Goal: Book appointment/travel/reservation

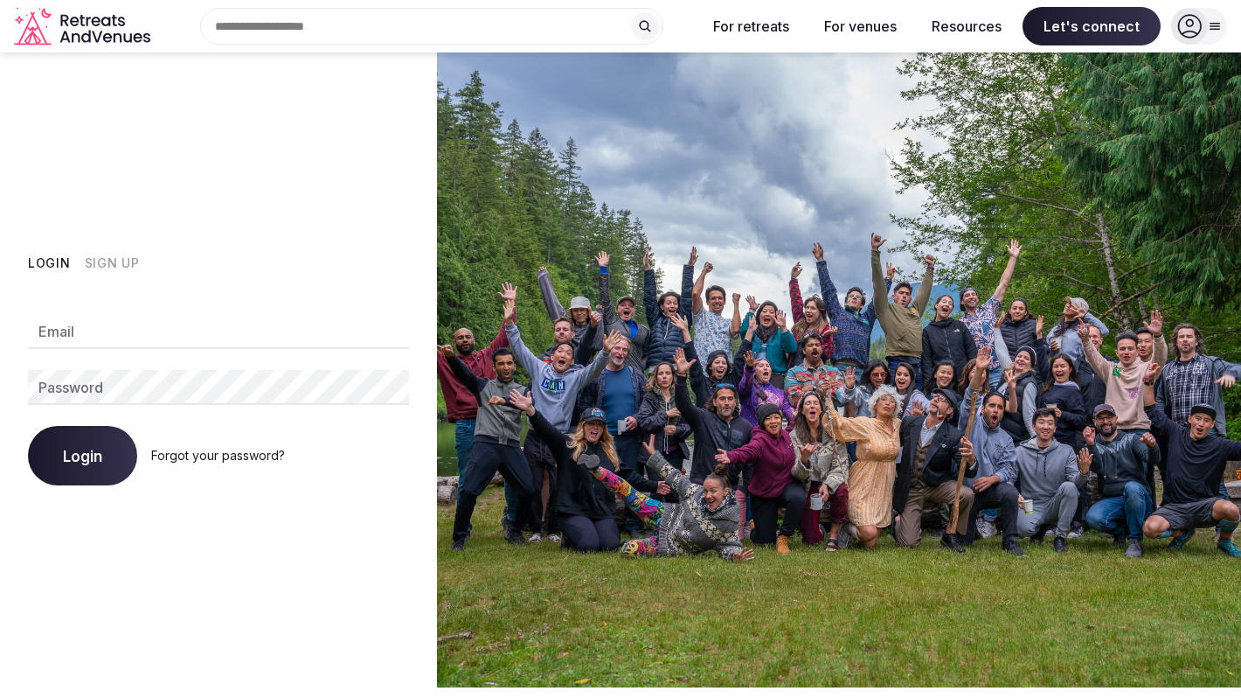
type input "**********"
click at [101, 449] on span "Login" at bounding box center [82, 455] width 39 height 17
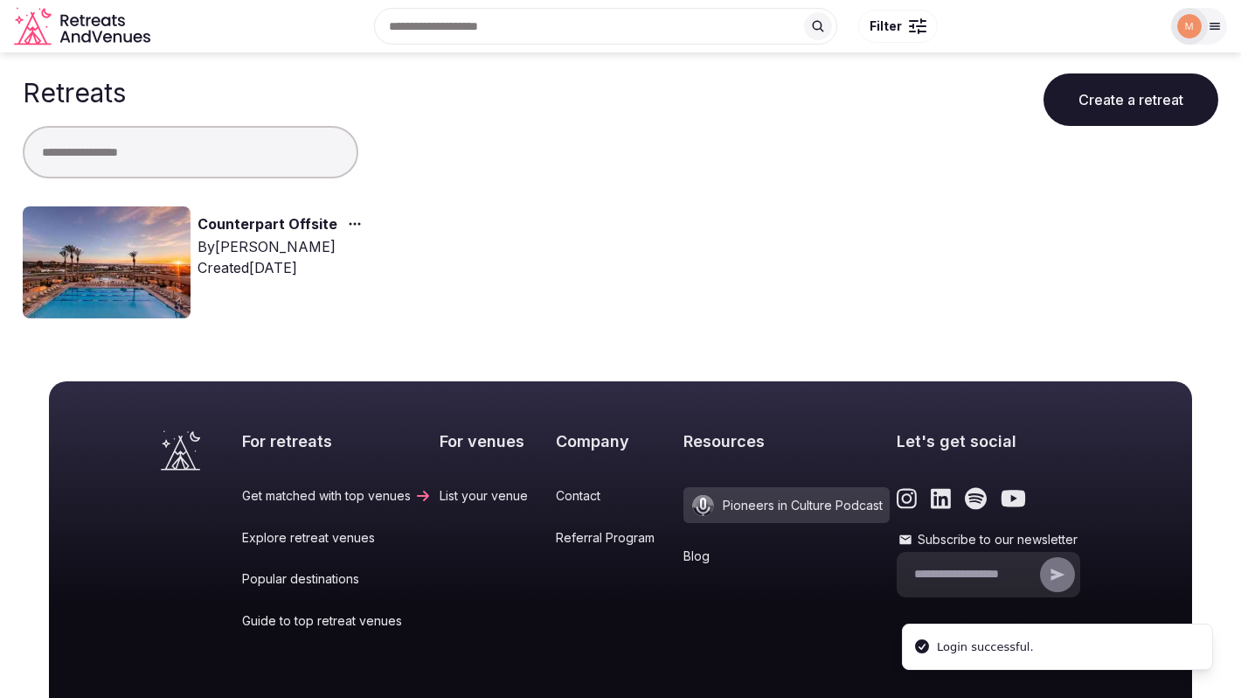
click at [250, 225] on link "Counterpart Offsite" at bounding box center [268, 224] width 140 height 23
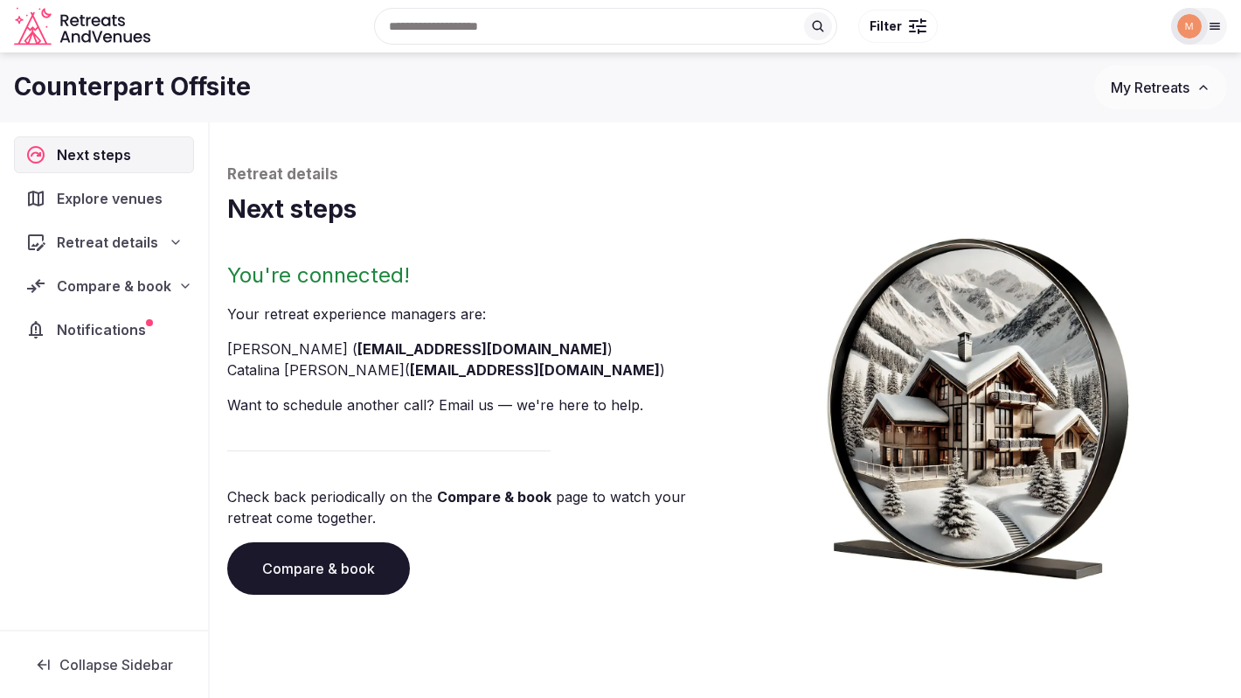
click at [127, 203] on span "Explore venues" at bounding box center [113, 198] width 113 height 21
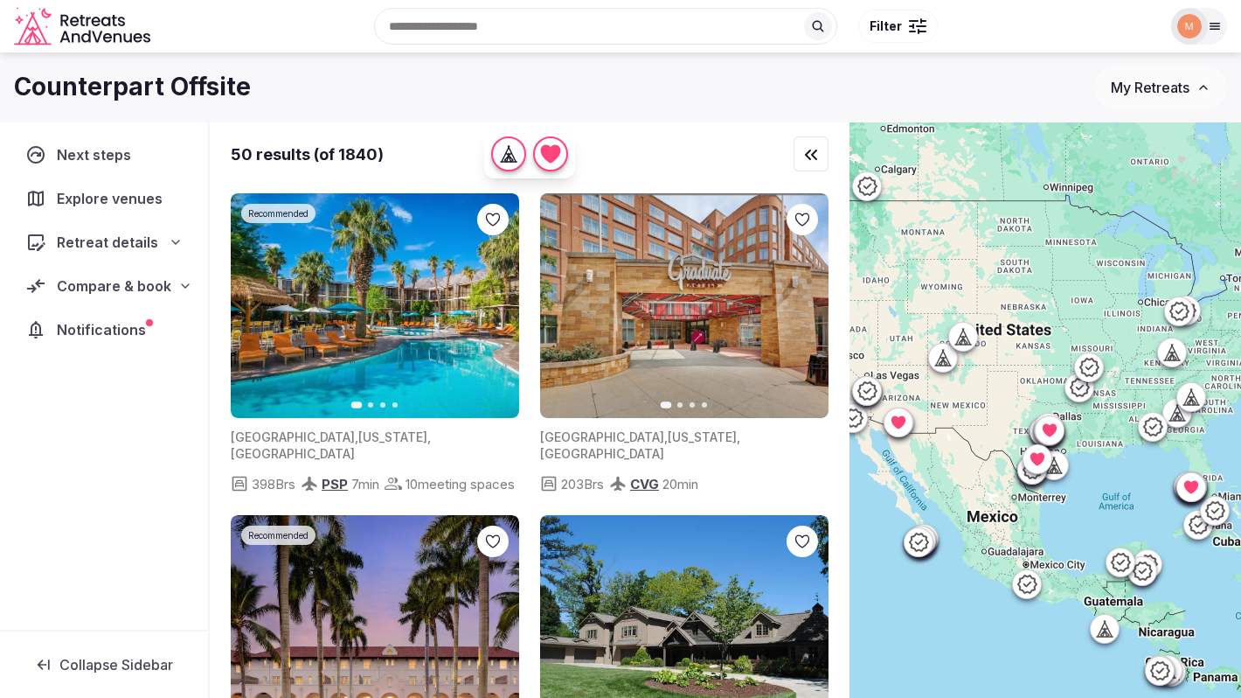
click at [95, 244] on span "Retreat details" at bounding box center [107, 242] width 101 height 21
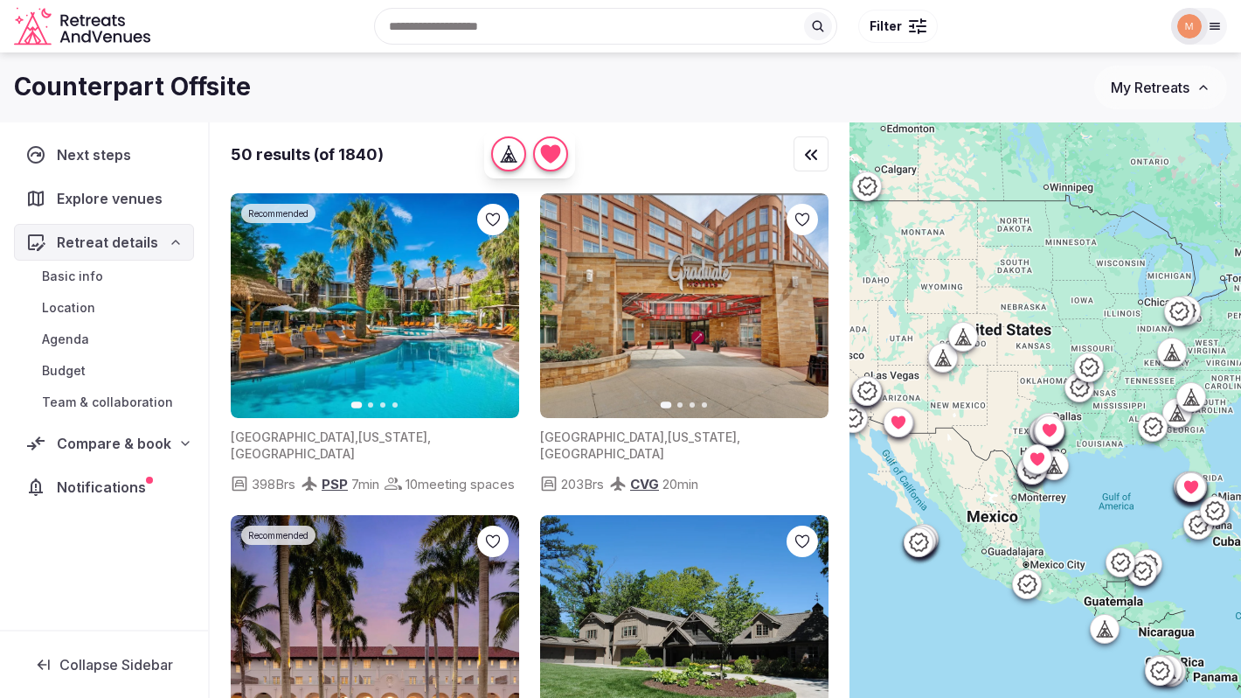
click at [95, 244] on span "Retreat details" at bounding box center [107, 242] width 101 height 21
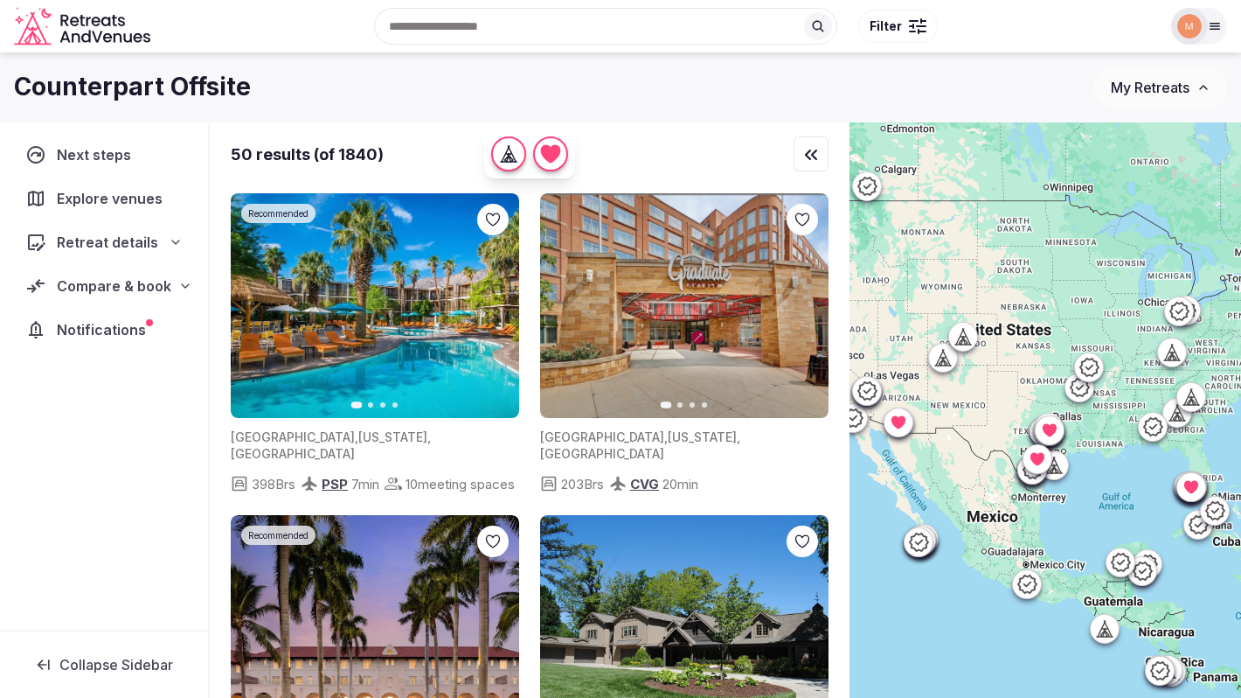
click at [103, 286] on span "Compare & book" at bounding box center [114, 285] width 115 height 21
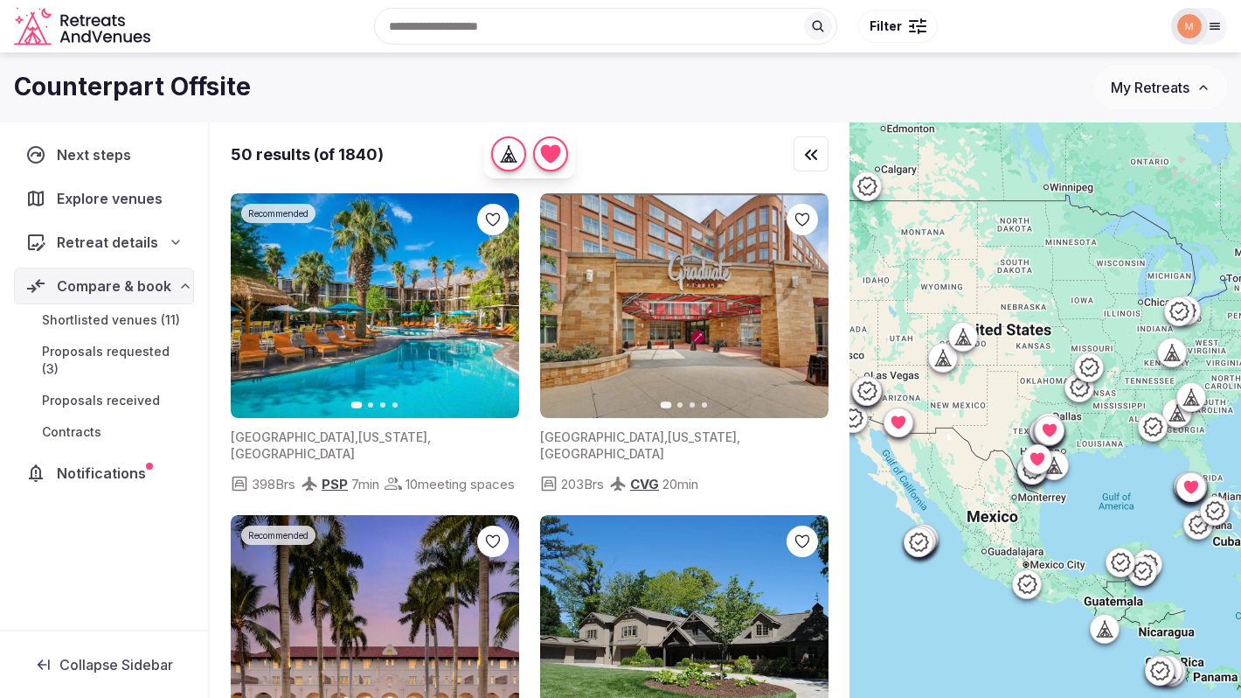
click at [109, 321] on span "Shortlisted venues (11)" at bounding box center [111, 319] width 138 height 17
